Goal: Information Seeking & Learning: Learn about a topic

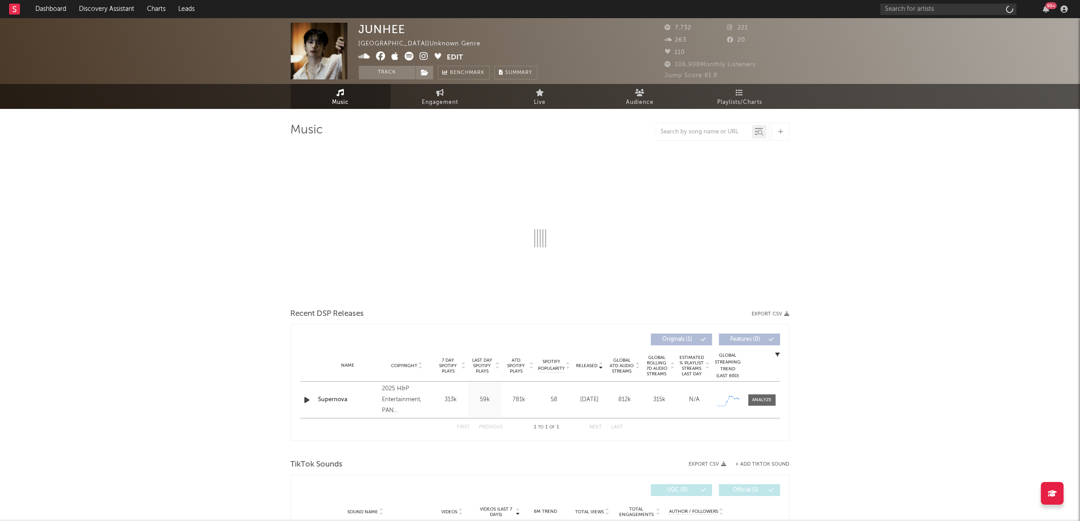
select select "1w"
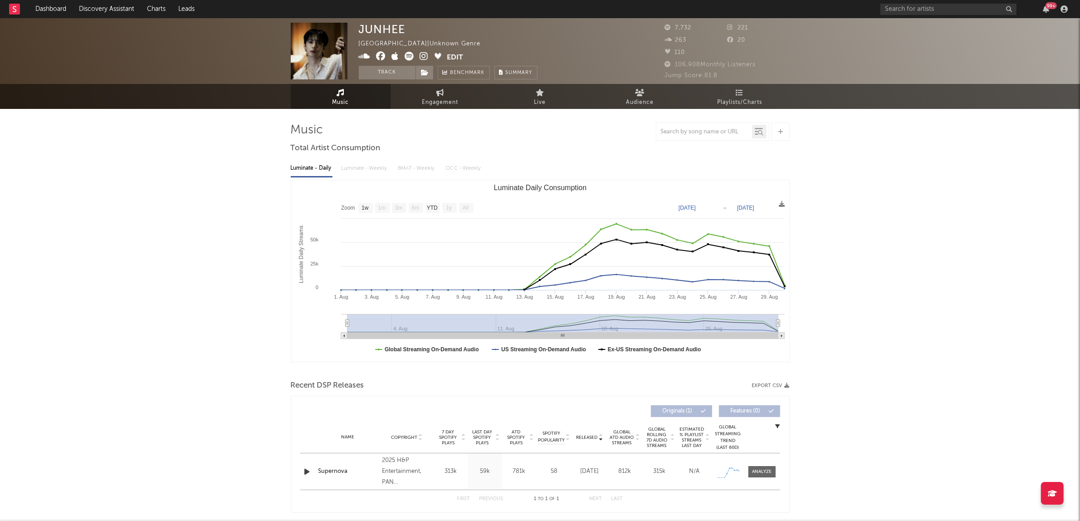
click at [407, 55] on icon at bounding box center [409, 56] width 9 height 9
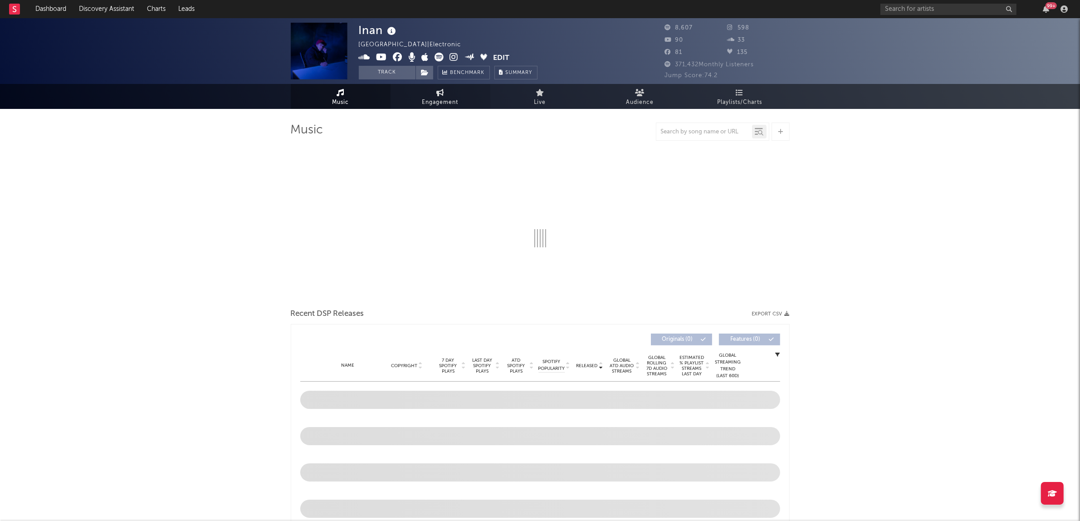
select select "6m"
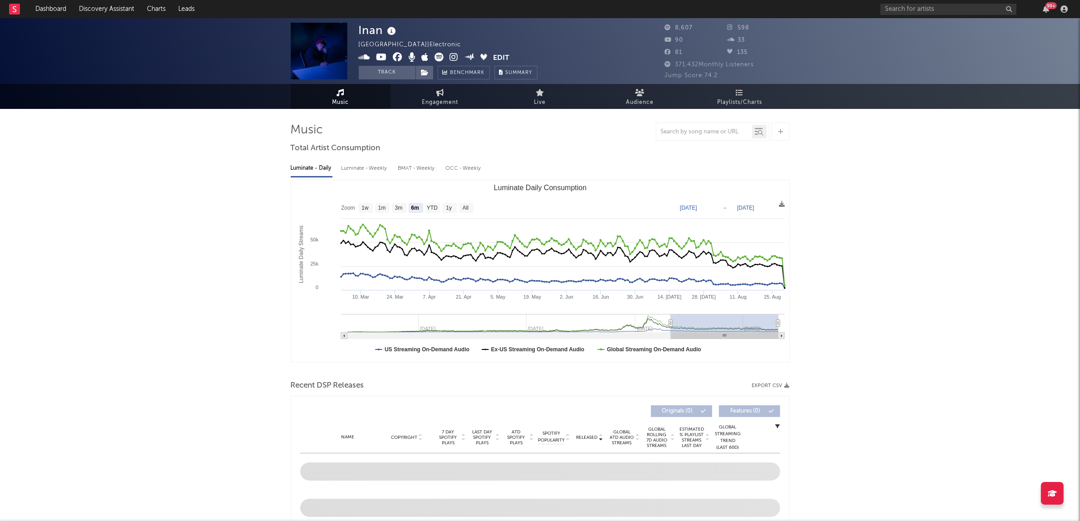
click at [433, 54] on span at bounding box center [426, 58] width 135 height 11
click at [437, 55] on icon at bounding box center [439, 57] width 9 height 9
